Goal: Task Accomplishment & Management: Use online tool/utility

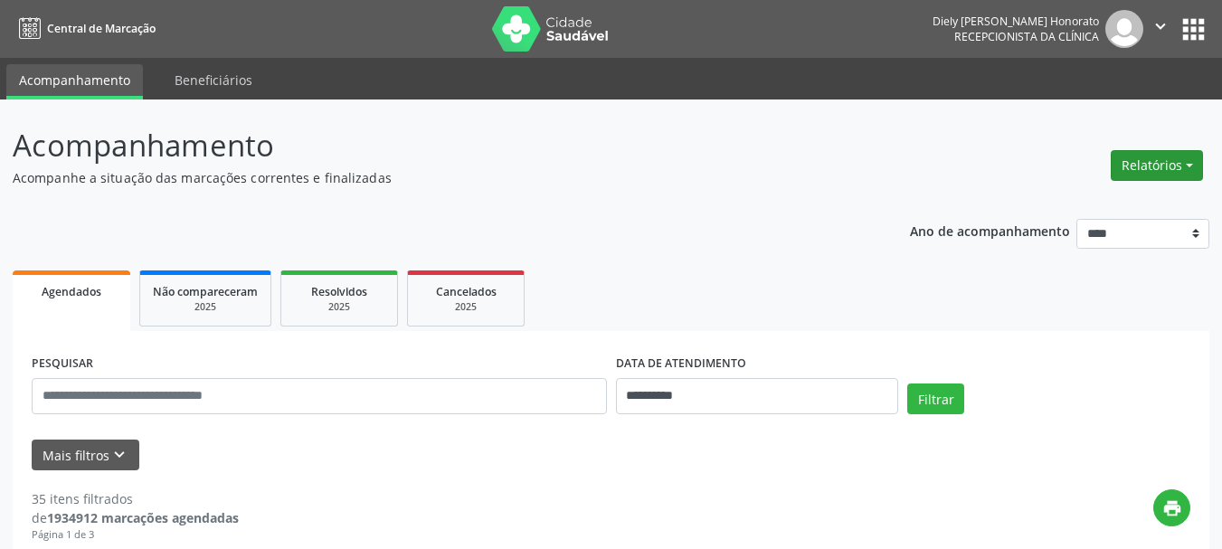
click at [1141, 166] on button "Relatórios" at bounding box center [1156, 165] width 92 height 31
click at [1087, 200] on link "Agendamentos" at bounding box center [1106, 204] width 194 height 25
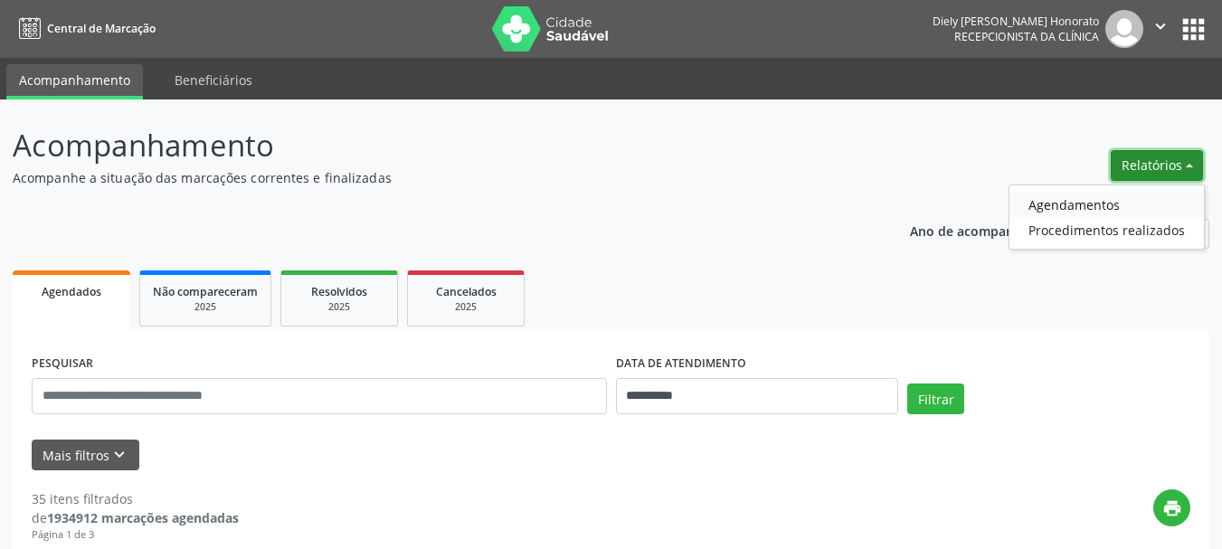
select select "*"
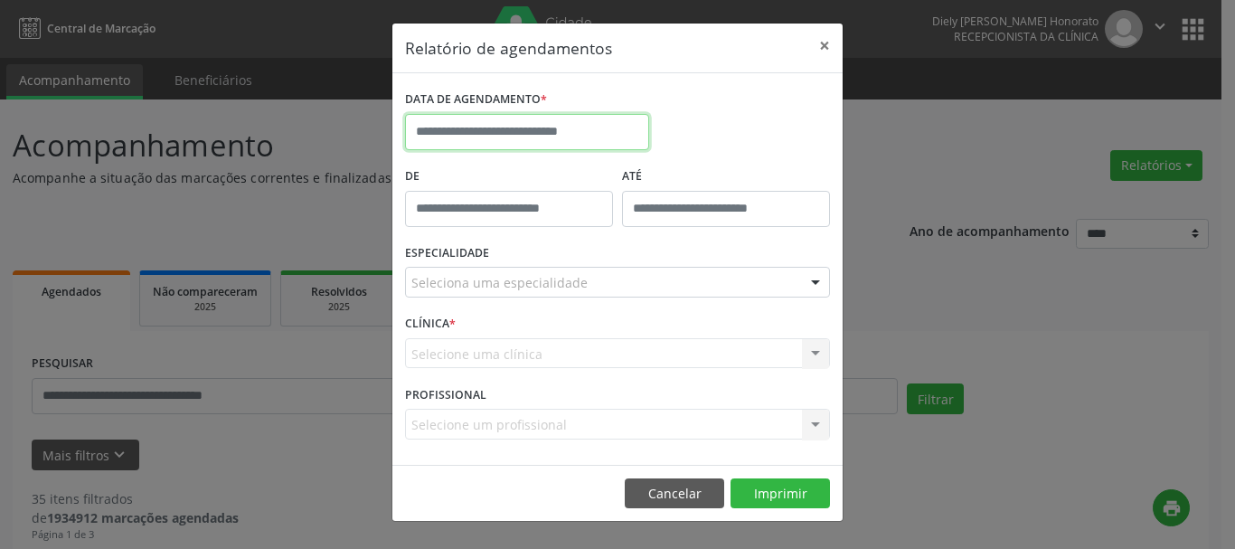
click at [583, 144] on input "text" at bounding box center [527, 132] width 244 height 36
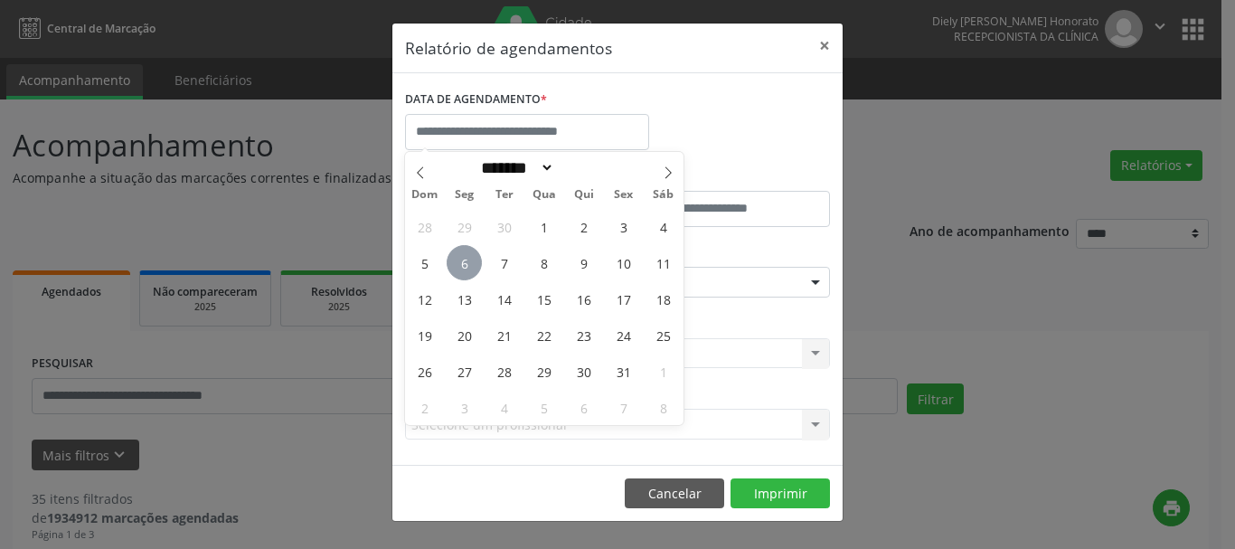
click at [464, 266] on span "6" at bounding box center [464, 262] width 35 height 35
type input "**********"
click at [464, 266] on span "6" at bounding box center [464, 262] width 35 height 35
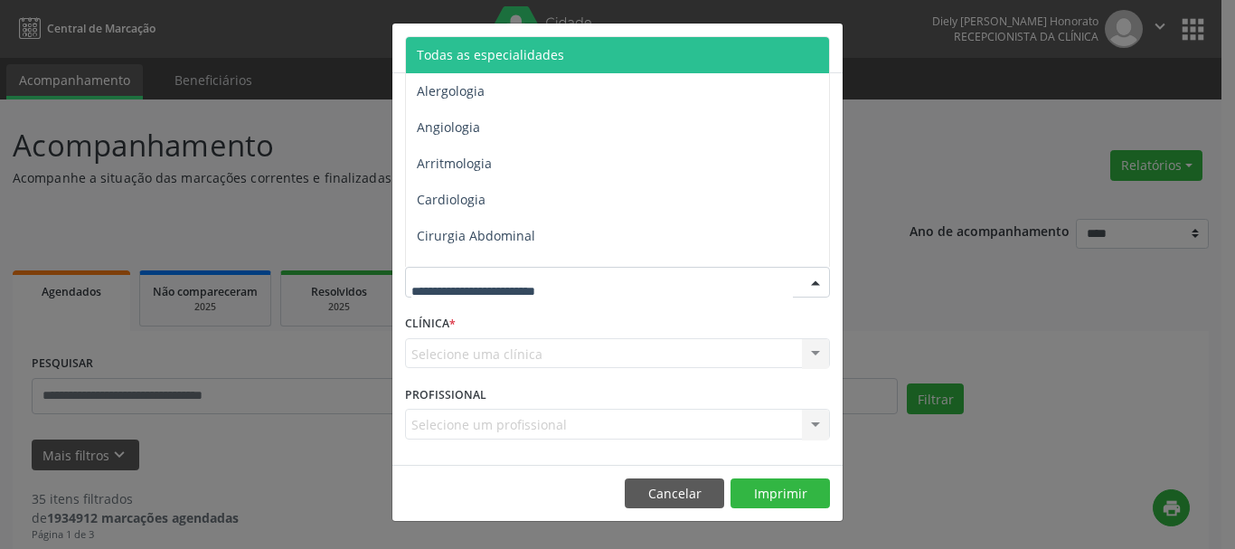
click at [498, 54] on span "Todas as especialidades" at bounding box center [490, 54] width 147 height 17
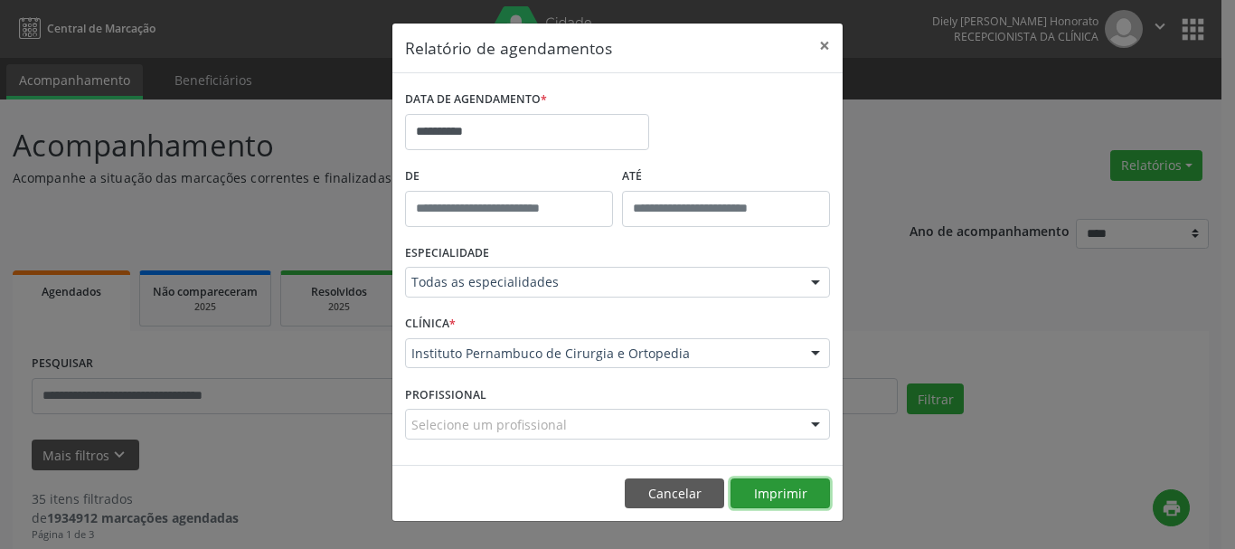
click at [776, 485] on button "Imprimir" at bounding box center [780, 493] width 99 height 31
